Goal: Task Accomplishment & Management: Complete application form

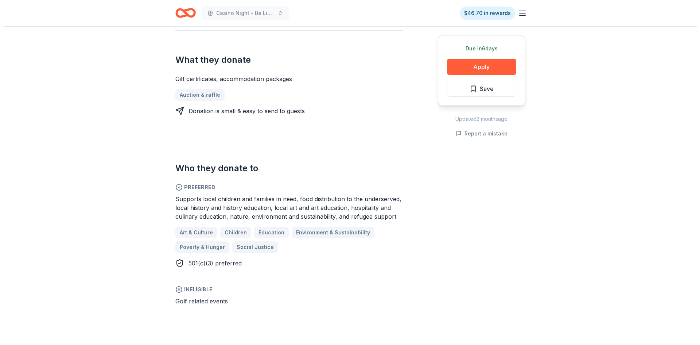
scroll to position [255, 0]
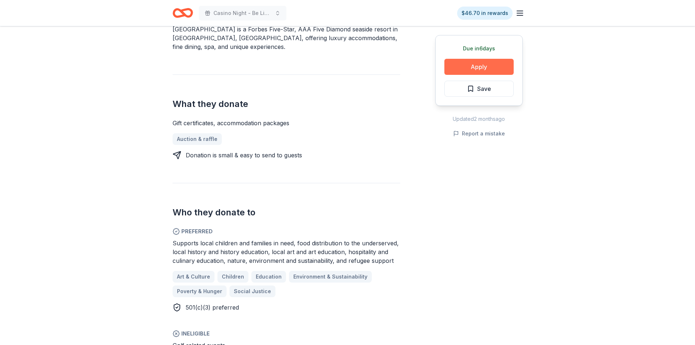
click at [482, 67] on button "Apply" at bounding box center [478, 67] width 69 height 16
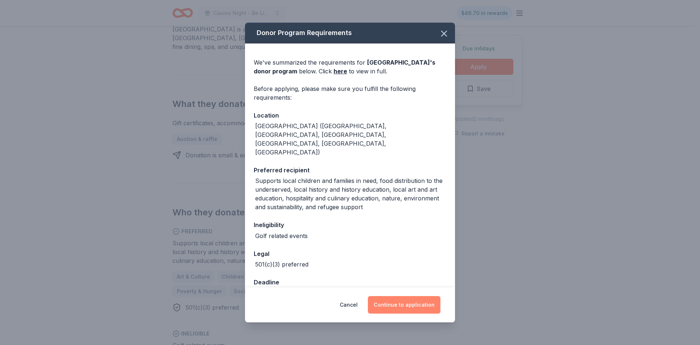
click at [405, 303] on button "Continue to application" at bounding box center [404, 305] width 73 height 18
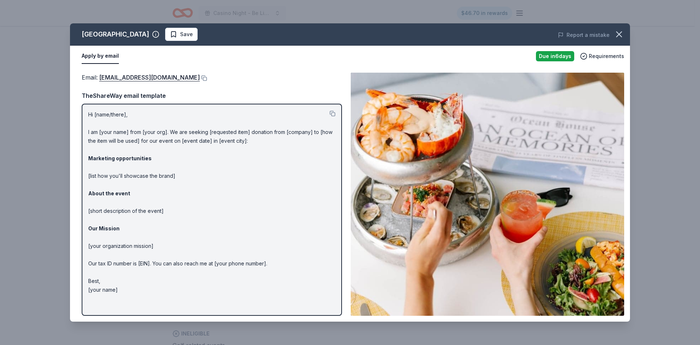
click at [105, 57] on button "Apply by email" at bounding box center [100, 55] width 37 height 15
click at [149, 95] on div "TheShareWay email template" at bounding box center [212, 95] width 260 height 9
click at [557, 55] on div "Due [DATE]" at bounding box center [555, 56] width 38 height 10
drag, startPoint x: 115, startPoint y: 34, endPoint x: 132, endPoint y: 35, distance: 16.8
click at [117, 34] on div "[GEOGRAPHIC_DATA]" at bounding box center [115, 34] width 67 height 12
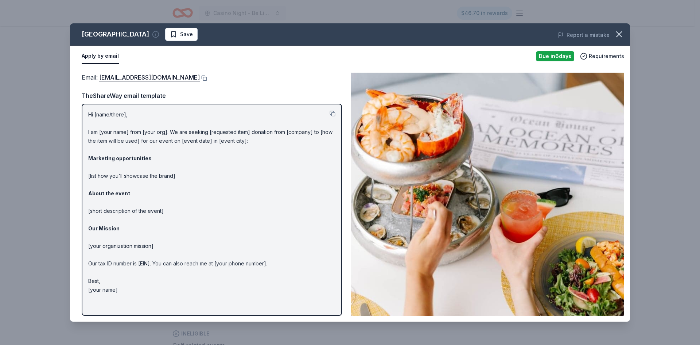
click at [152, 34] on icon "button" at bounding box center [155, 34] width 7 height 7
click at [270, 71] on div "Email : [EMAIL_ADDRESS][DOMAIN_NAME] Email : [EMAIL_ADDRESS][DOMAIN_NAME] TheSh…" at bounding box center [350, 194] width 560 height 254
click at [103, 56] on button "Apply by email" at bounding box center [100, 55] width 37 height 15
drag, startPoint x: 120, startPoint y: 289, endPoint x: 108, endPoint y: 187, distance: 103.1
click at [98, 179] on p "Hi [name/there], I am [your name] from [your org]. We are seeking [requested it…" at bounding box center [211, 202] width 247 height 184
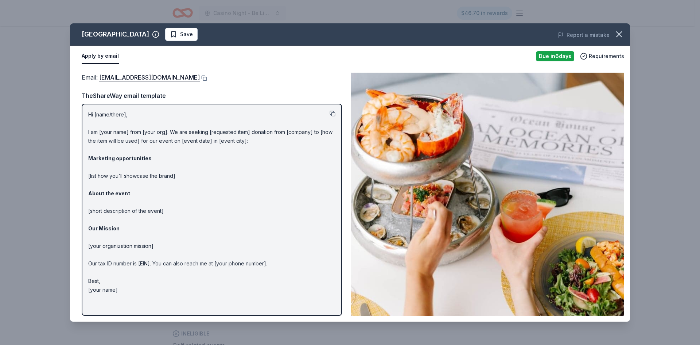
click at [334, 114] on button at bounding box center [333, 113] width 6 height 6
